Goal: Task Accomplishment & Management: Manage account settings

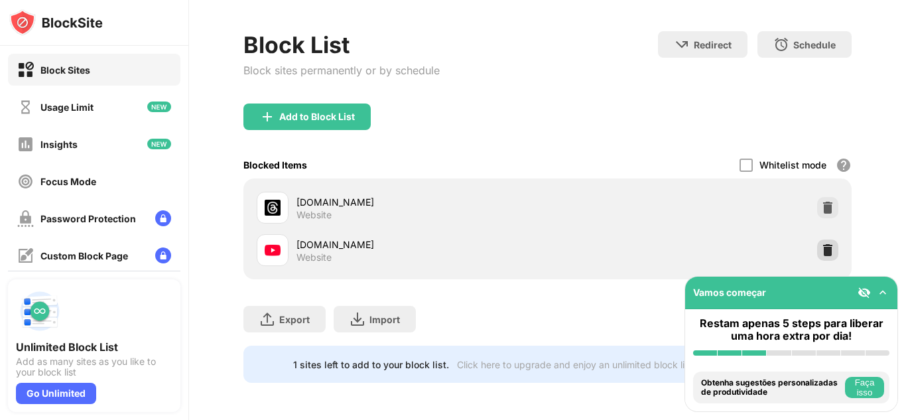
click at [822, 243] on img at bounding box center [827, 249] width 13 height 13
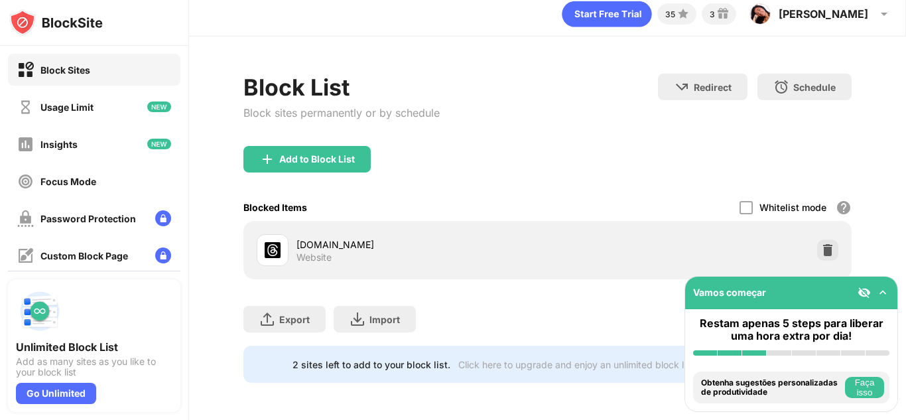
scroll to position [19, 0]
click at [305, 154] on div "Add to Block List" at bounding box center [317, 159] width 76 height 11
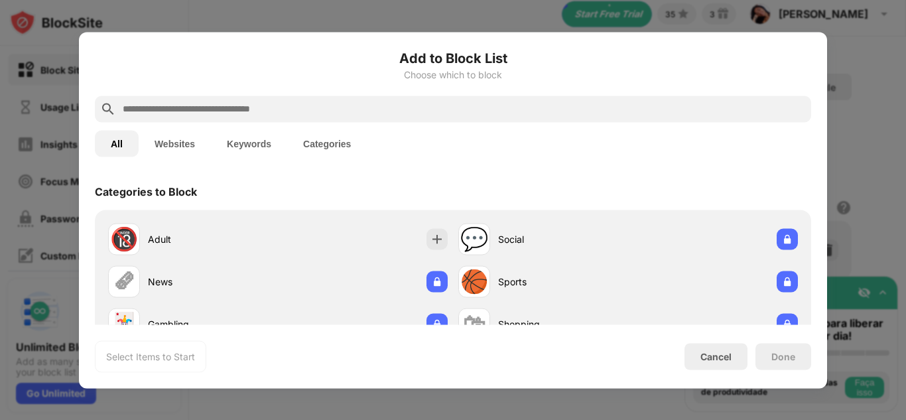
click at [283, 113] on input "text" at bounding box center [463, 109] width 685 height 16
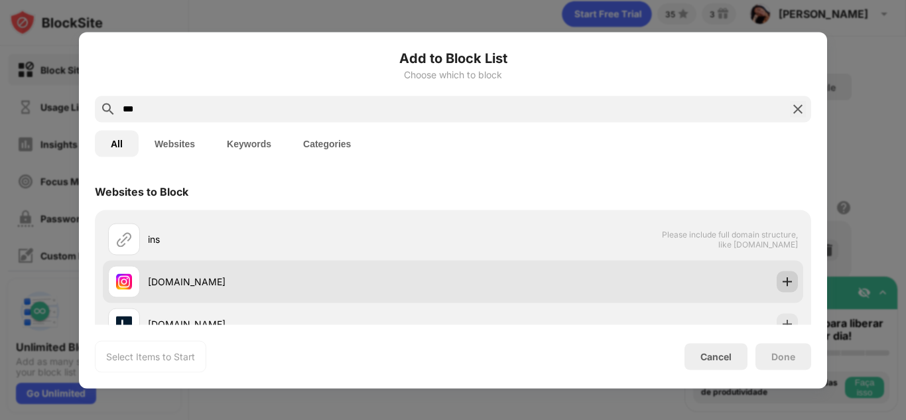
type input "***"
click at [781, 282] on img at bounding box center [787, 281] width 13 height 13
